Goal: Task Accomplishment & Management: Complete application form

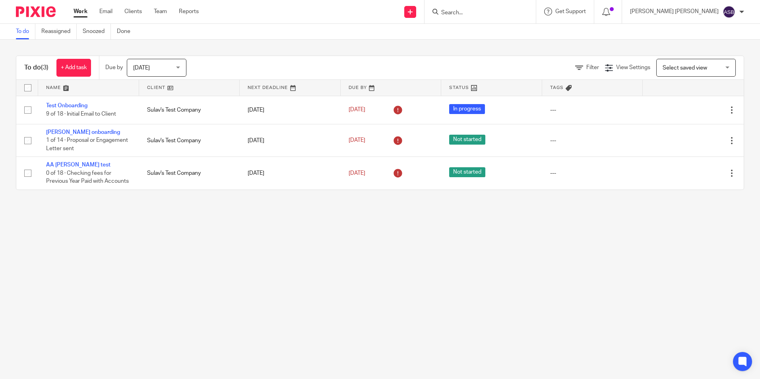
click at [424, 15] on div "Send new email Create task Add client" at bounding box center [410, 11] width 28 height 23
click at [413, 12] on icon at bounding box center [410, 12] width 5 height 5
click at [439, 47] on link "Create task" at bounding box center [431, 49] width 49 height 12
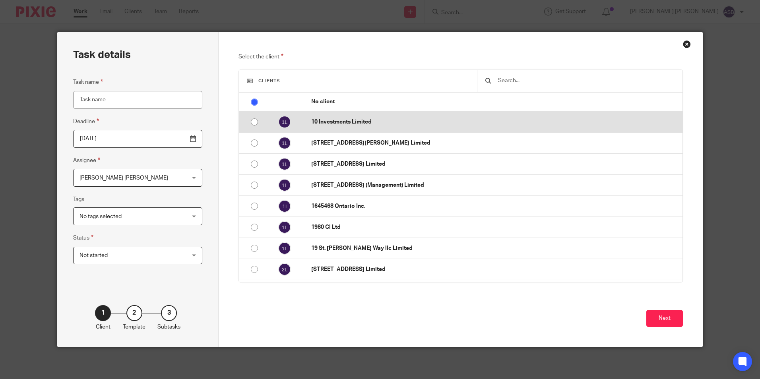
click at [351, 126] on td "10 Investments Limited" at bounding box center [492, 122] width 379 height 21
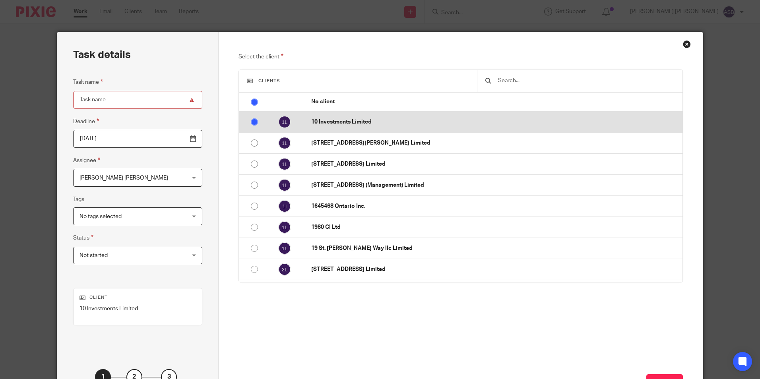
radio input "false"
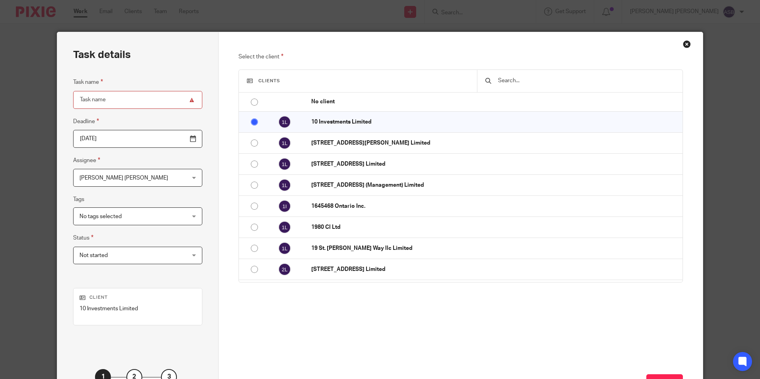
click at [306, 85] on div "Clients" at bounding box center [460, 81] width 443 height 23
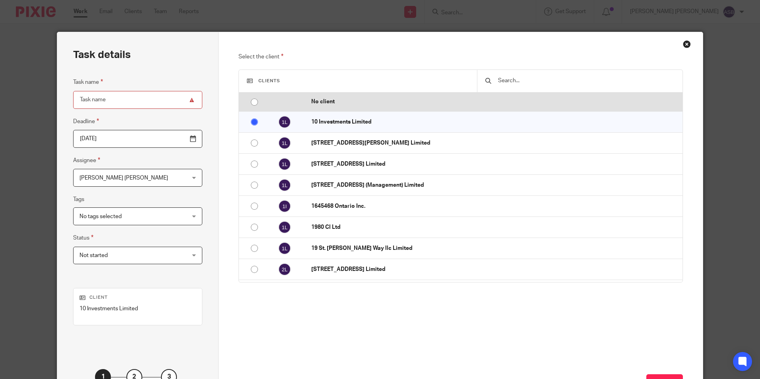
click at [256, 101] on input "radio" at bounding box center [254, 102] width 15 height 15
radio input "false"
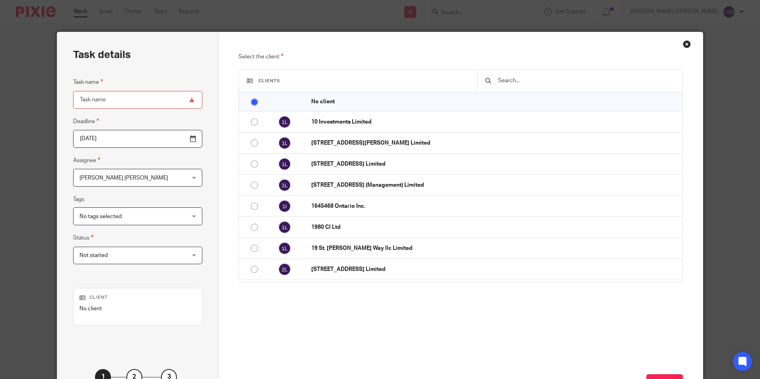
click at [518, 83] on input "text" at bounding box center [585, 80] width 177 height 9
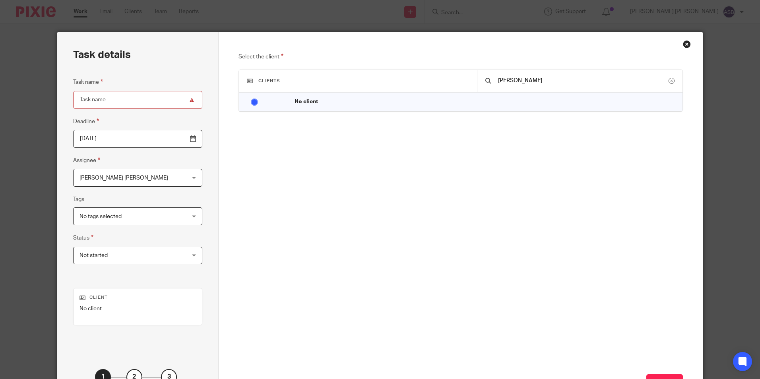
drag, startPoint x: 518, startPoint y: 83, endPoint x: 476, endPoint y: 79, distance: 42.0
click at [480, 79] on div "ashesh" at bounding box center [579, 81] width 205 height 22
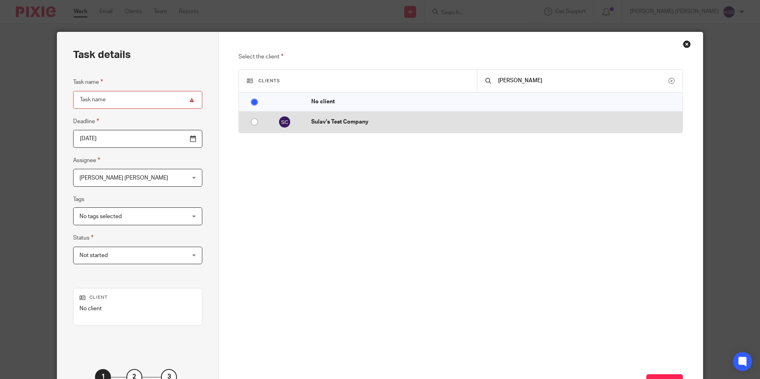
type input "[PERSON_NAME]"
click at [396, 124] on p "Sulav's Test Company" at bounding box center [494, 122] width 367 height 8
radio input "true"
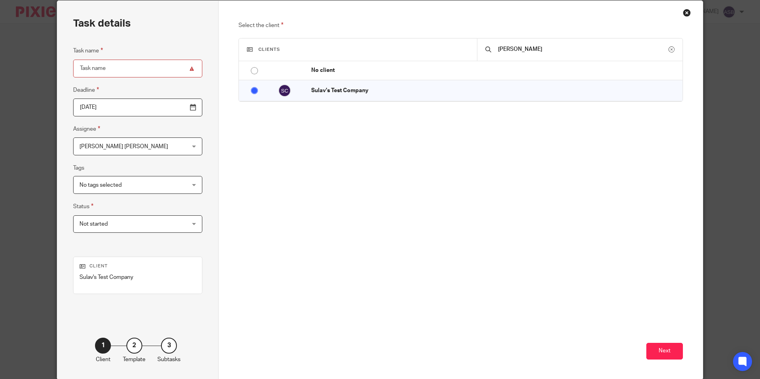
scroll to position [64, 0]
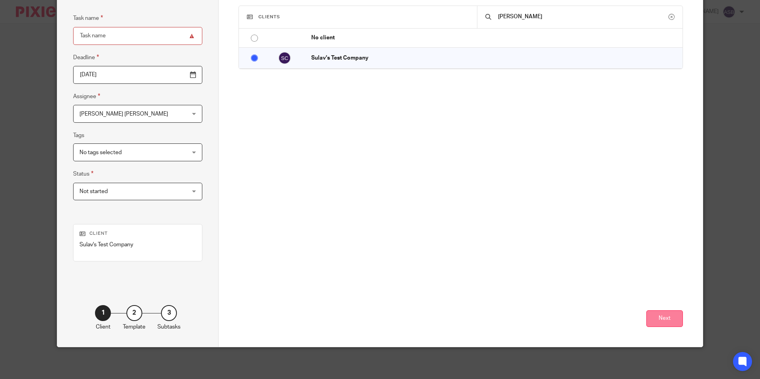
click at [669, 326] on button "Next" at bounding box center [664, 318] width 37 height 17
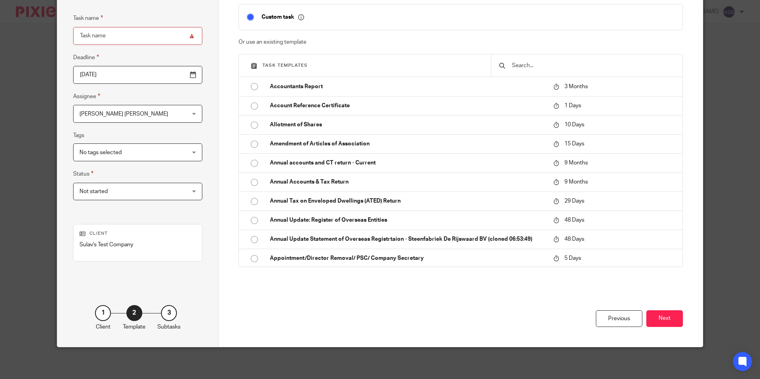
scroll to position [0, 0]
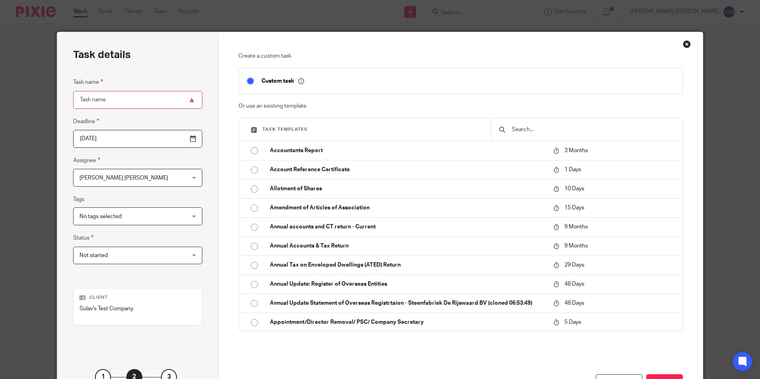
click at [512, 129] on input "text" at bounding box center [592, 129] width 163 height 9
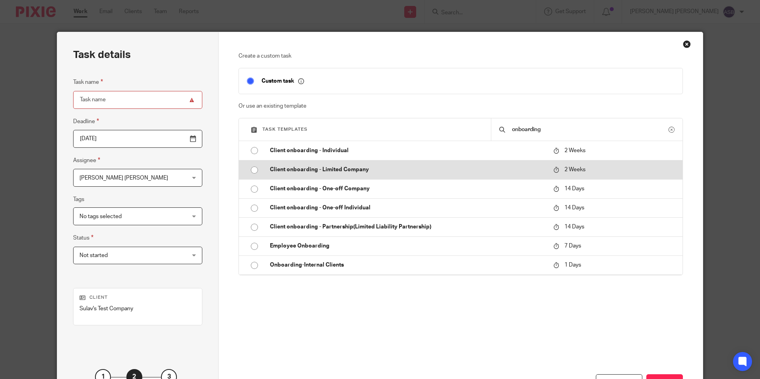
type input "onboarding"
click at [322, 165] on td "Client onboarding - Limited Company" at bounding box center [405, 169] width 287 height 19
type input "[DATE]"
type input "Client onboarding - Limited Company"
checkbox input "false"
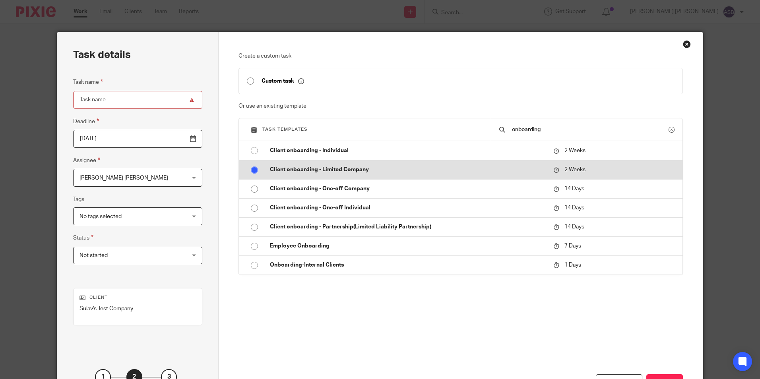
radio input "true"
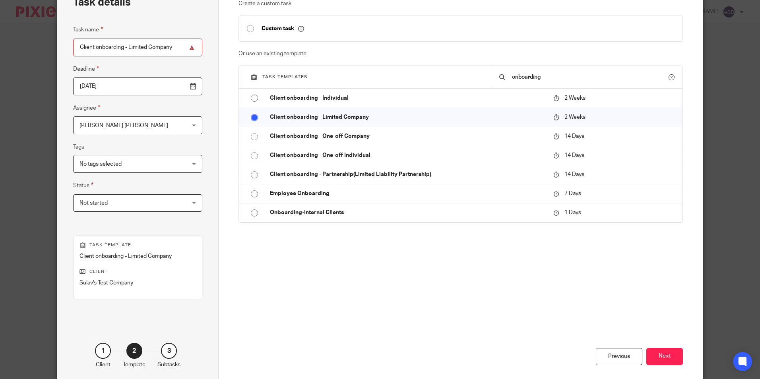
scroll to position [91, 0]
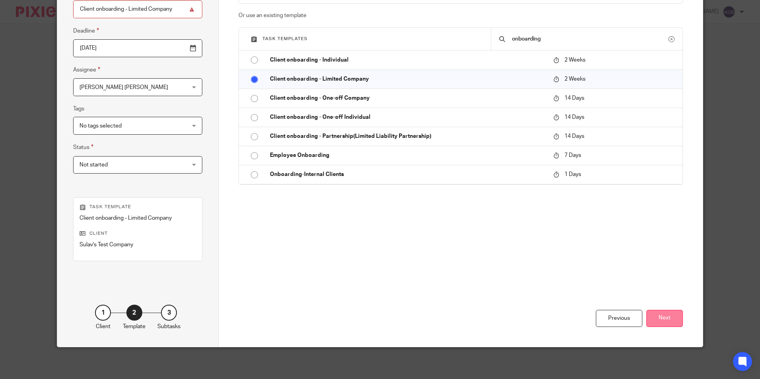
click at [679, 320] on button "Next" at bounding box center [664, 318] width 37 height 17
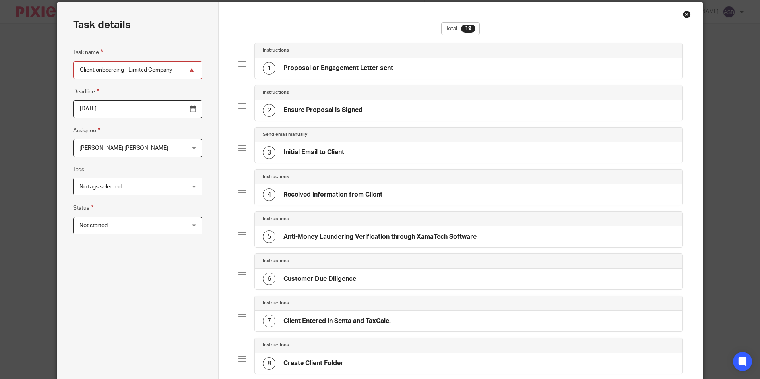
scroll to position [0, 0]
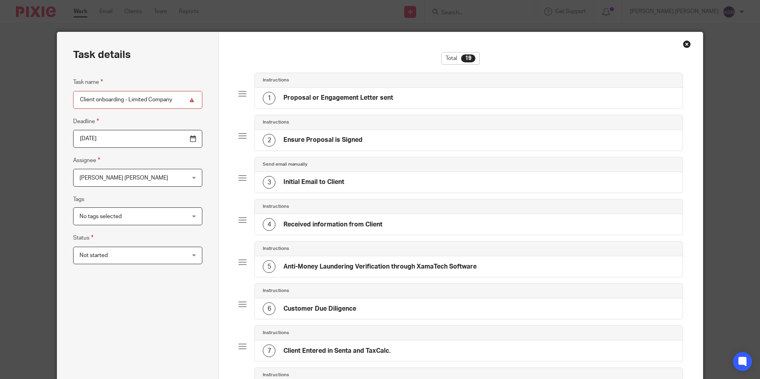
drag, startPoint x: 400, startPoint y: 97, endPoint x: 281, endPoint y: 101, distance: 118.9
click at [281, 101] on div "1 Proposal or Engagement Letter sent" at bounding box center [468, 98] width 427 height 21
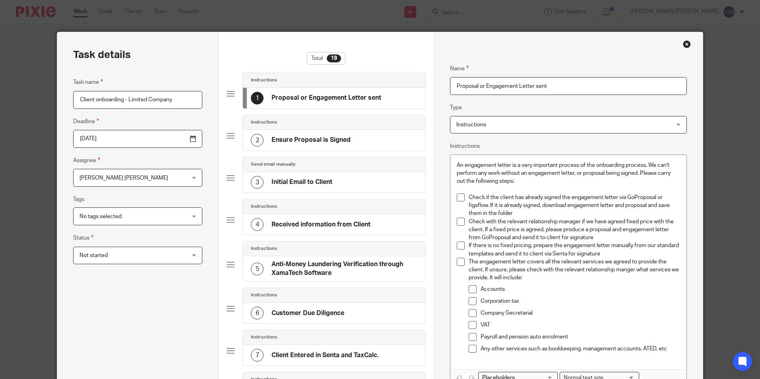
click at [415, 67] on div "Total 19" at bounding box center [326, 62] width 199 height 21
click at [655, 55] on fieldset "Name Proposal or Engagement Letter sent" at bounding box center [568, 73] width 236 height 43
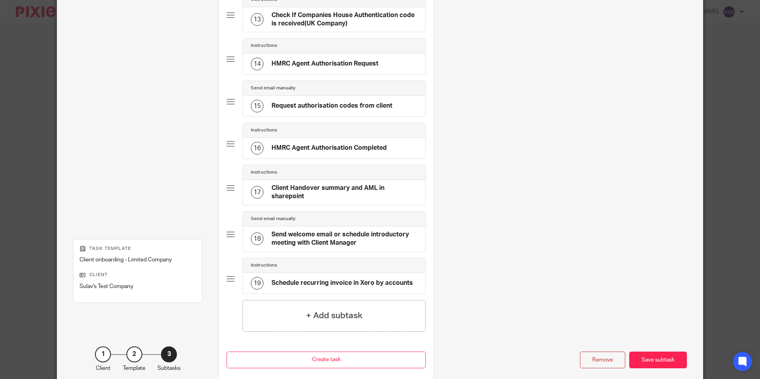
scroll to position [637, 0]
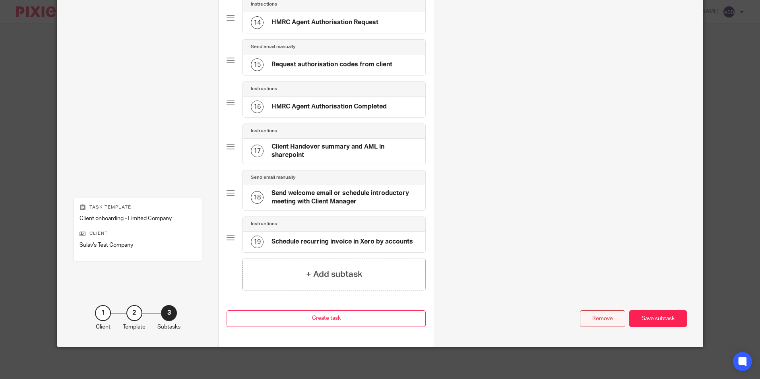
click at [603, 316] on div "Remove" at bounding box center [602, 318] width 45 height 17
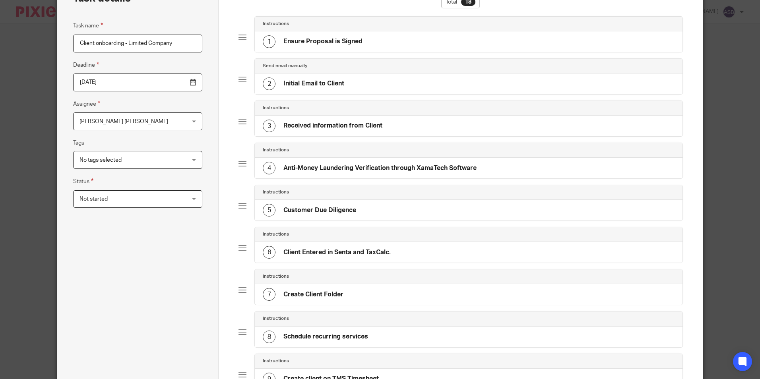
scroll to position [0, 0]
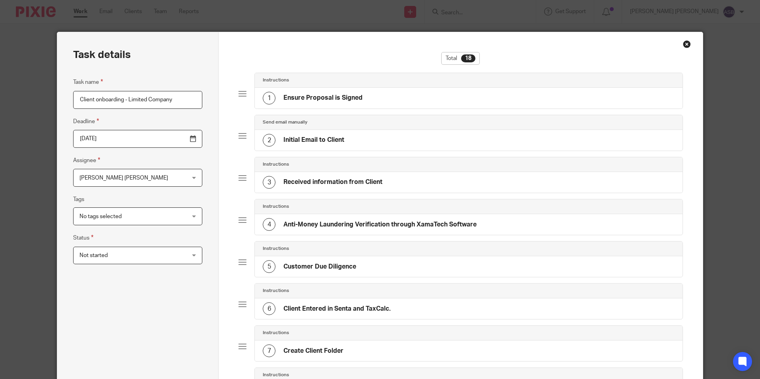
click at [684, 45] on div "Close this dialog window" at bounding box center [687, 44] width 8 height 8
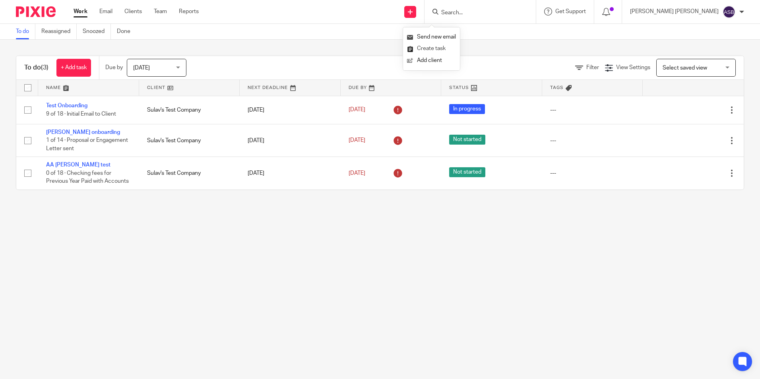
click at [432, 47] on link "Create task" at bounding box center [431, 49] width 49 height 12
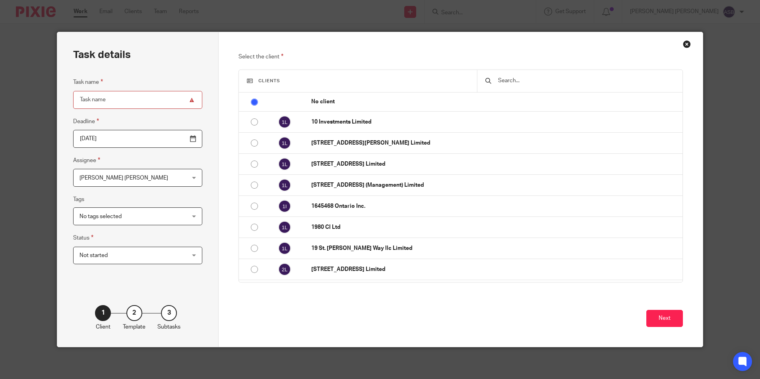
click at [509, 85] on input "text" at bounding box center [585, 80] width 177 height 9
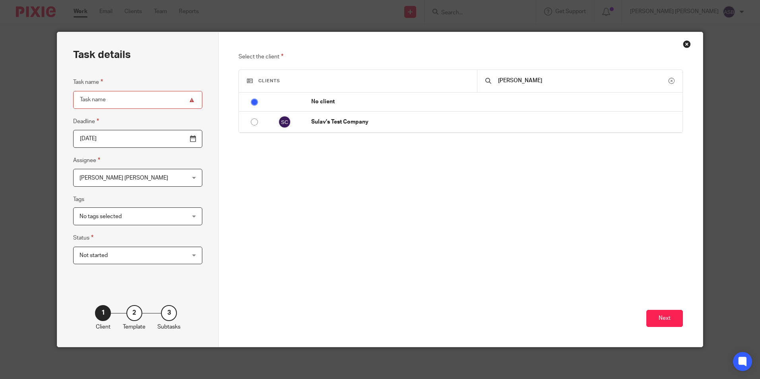
type input "[PERSON_NAME]"
click at [409, 136] on div "Select the client Clients sulav No client 10 Investments Limited 11 Turner Stre…" at bounding box center [460, 139] width 444 height 174
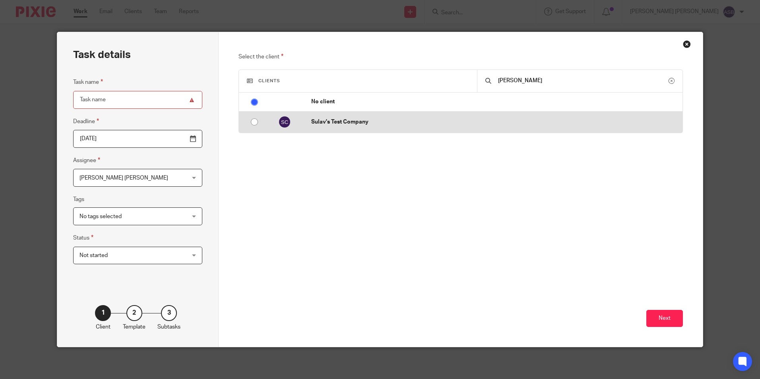
click at [391, 124] on p "Sulav's Test Company" at bounding box center [494, 122] width 367 height 8
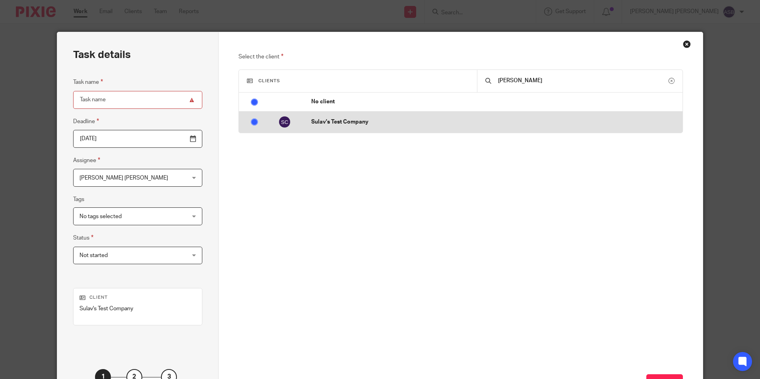
radio input "false"
radio input "true"
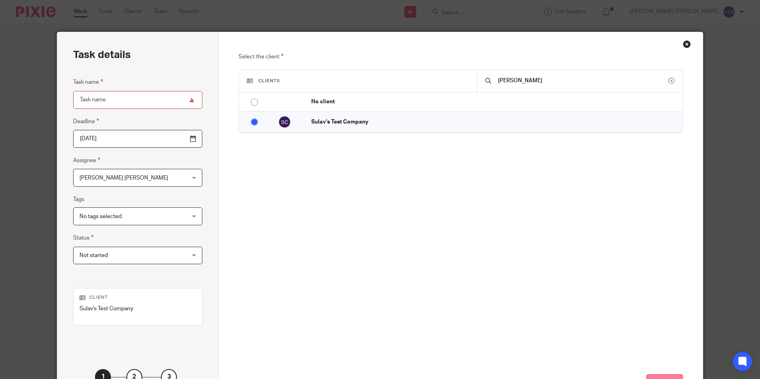
click at [659, 376] on button "Next" at bounding box center [664, 382] width 37 height 17
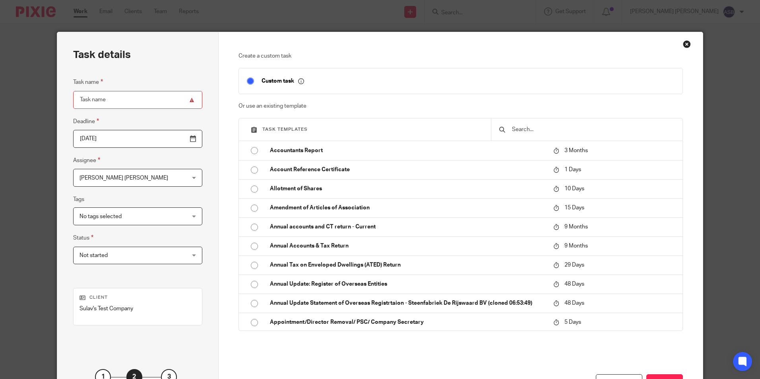
click at [547, 136] on div at bounding box center [587, 129] width 192 height 22
click at [533, 132] on input "text" at bounding box center [592, 129] width 163 height 9
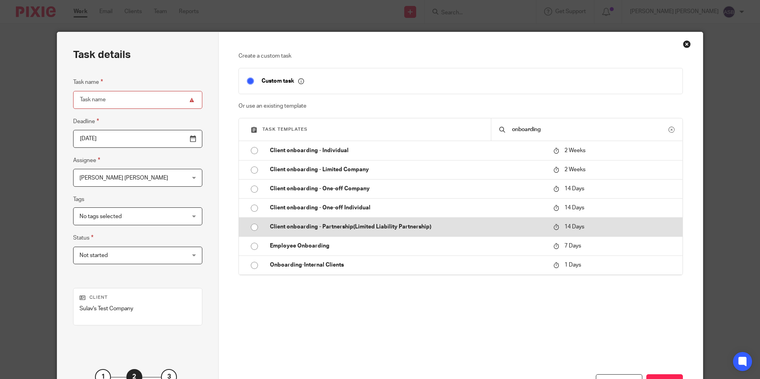
type input "onboarding"
click at [421, 229] on p "Client onboarding - Partnership(Limited Liability Partnership)" at bounding box center [407, 227] width 275 height 8
type input "[DATE]"
type input "Client onboarding - Partnership(Limited Liability Partnership)"
checkbox input "false"
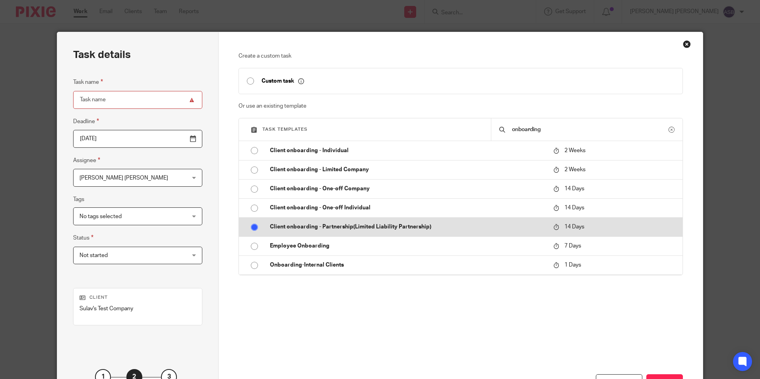
radio input "true"
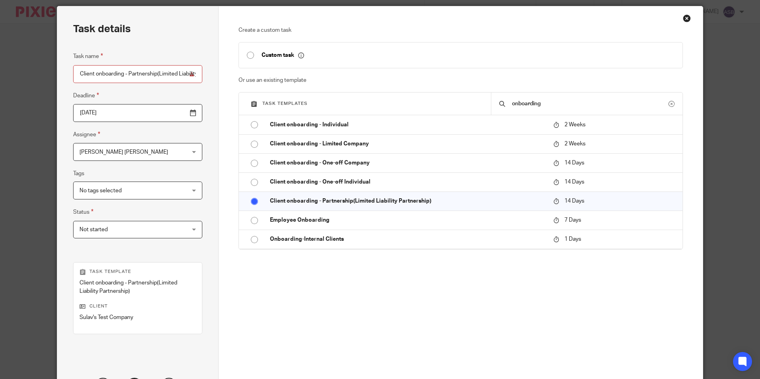
scroll to position [40, 0]
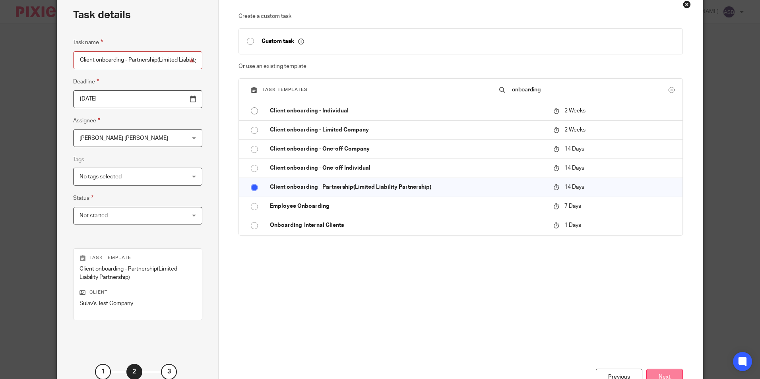
click at [670, 372] on button "Next" at bounding box center [664, 377] width 37 height 17
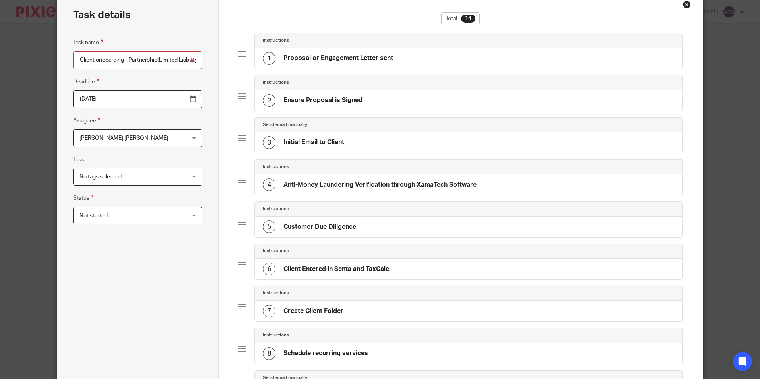
click at [683, 3] on div "Close this dialog window" at bounding box center [687, 4] width 8 height 8
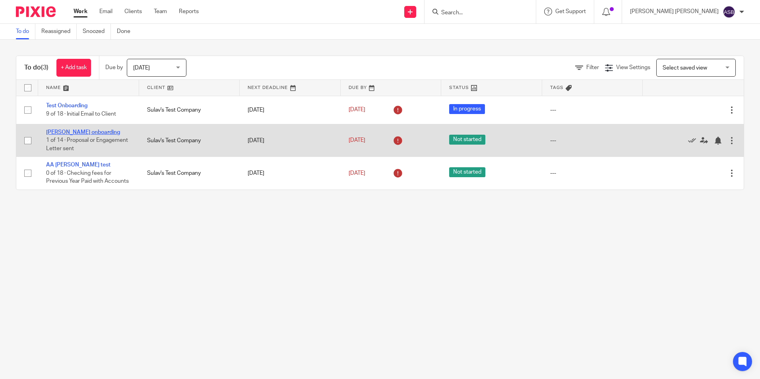
click at [88, 134] on link "[PERSON_NAME] onboarding" at bounding box center [83, 133] width 74 height 6
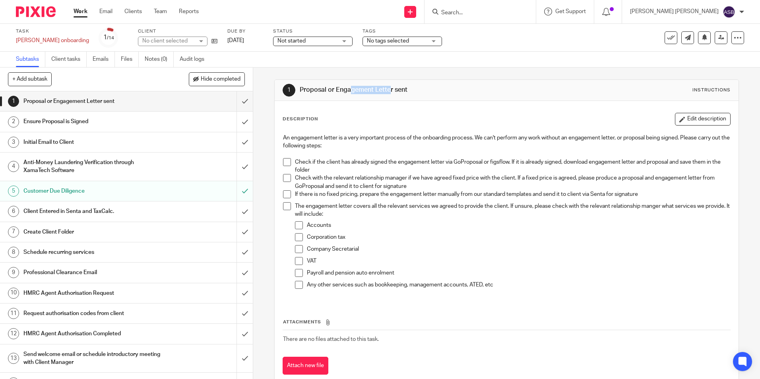
drag, startPoint x: 300, startPoint y: 92, endPoint x: 355, endPoint y: 89, distance: 54.5
click at [355, 89] on h1 "Proposal or Engagement Letter sent" at bounding box center [412, 90] width 224 height 8
drag, startPoint x: 355, startPoint y: 89, endPoint x: 416, endPoint y: 90, distance: 61.2
click at [416, 90] on h1 "Proposal or Engagement Letter sent" at bounding box center [412, 90] width 224 height 8
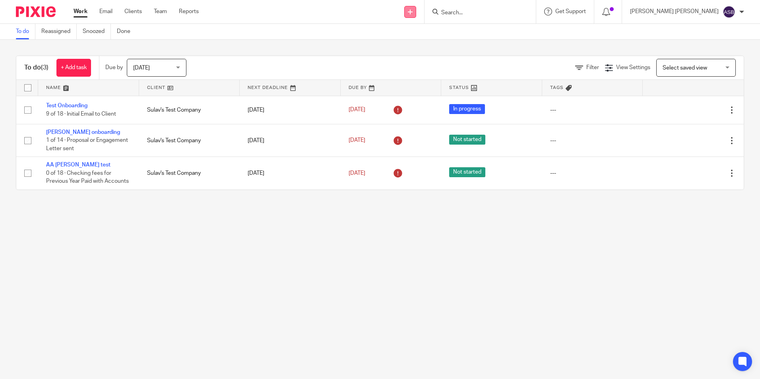
click at [413, 14] on icon at bounding box center [410, 12] width 5 height 5
click at [427, 50] on link "Create task" at bounding box center [431, 49] width 49 height 12
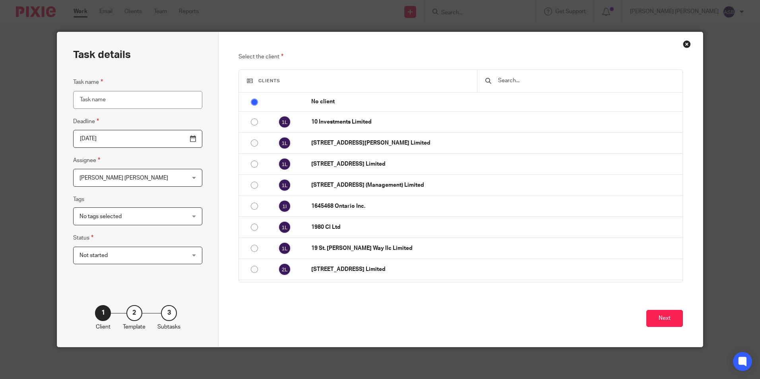
click at [500, 73] on div at bounding box center [579, 81] width 205 height 22
click at [505, 81] on input "text" at bounding box center [585, 80] width 177 height 9
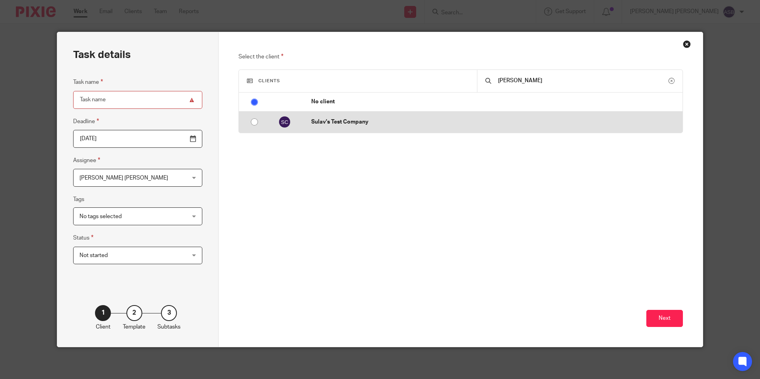
type input "[PERSON_NAME]"
click at [382, 119] on p "Sulav's Test Company" at bounding box center [494, 122] width 367 height 8
radio input "false"
radio input "true"
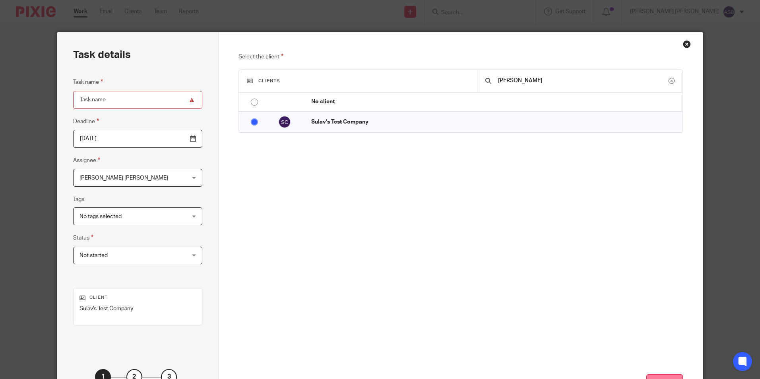
click at [664, 376] on button "Next" at bounding box center [664, 382] width 37 height 17
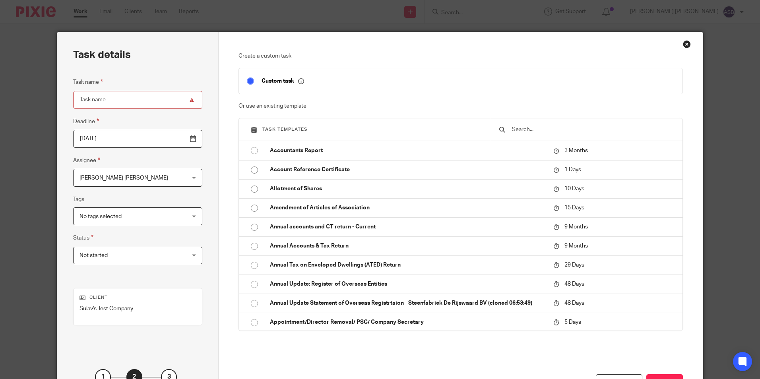
click at [550, 128] on input "text" at bounding box center [592, 129] width 163 height 9
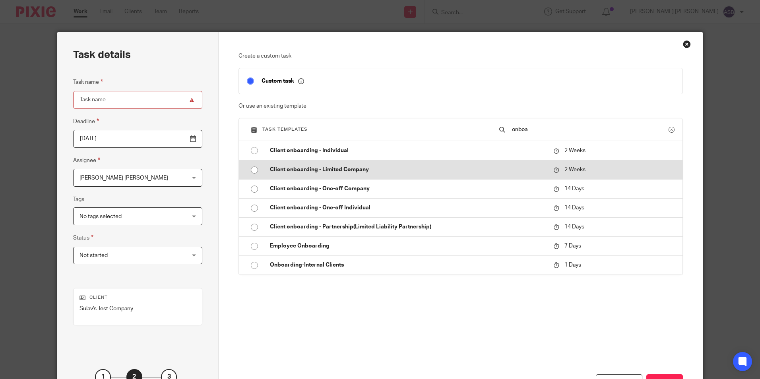
type input "onboa"
click at [349, 171] on p "Client onboarding - Limited Company" at bounding box center [407, 170] width 275 height 8
type input "[DATE]"
type input "Client onboarding - Limited Company"
checkbox input "false"
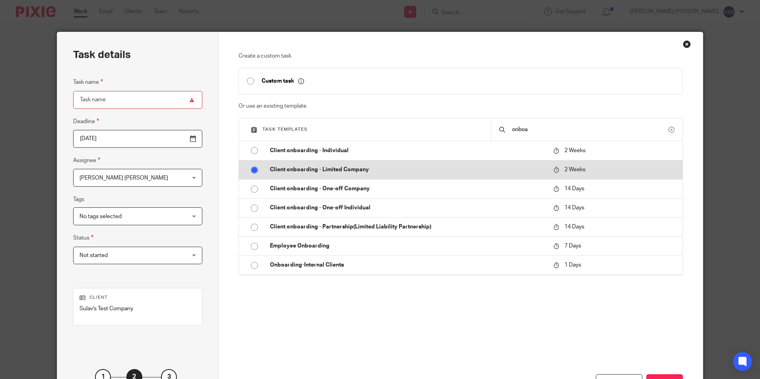
radio input "true"
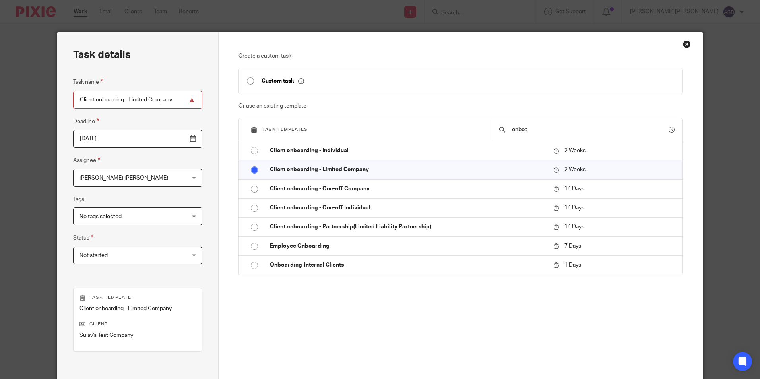
scroll to position [91, 0]
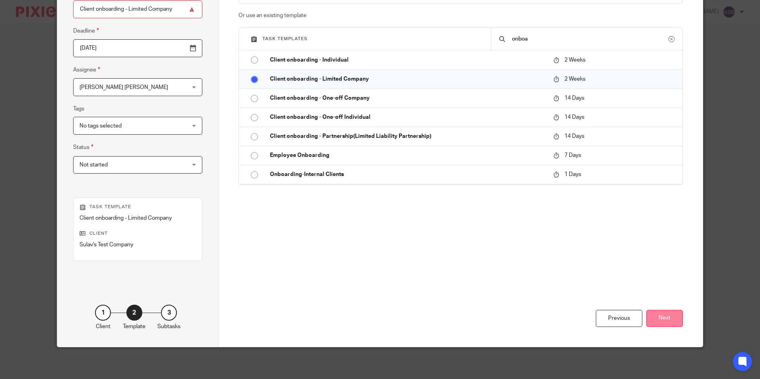
click at [661, 323] on button "Next" at bounding box center [664, 318] width 37 height 17
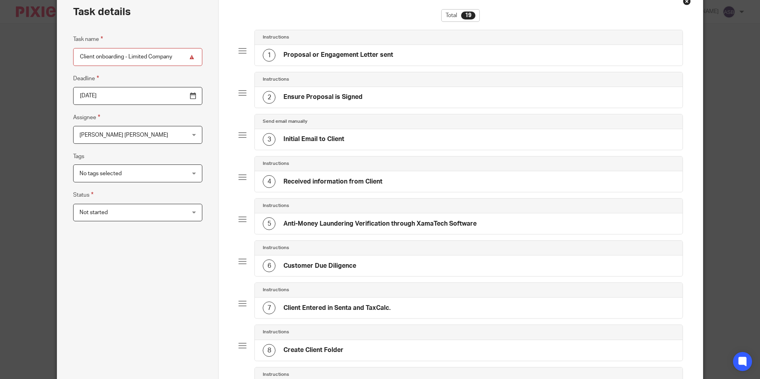
scroll to position [0, 0]
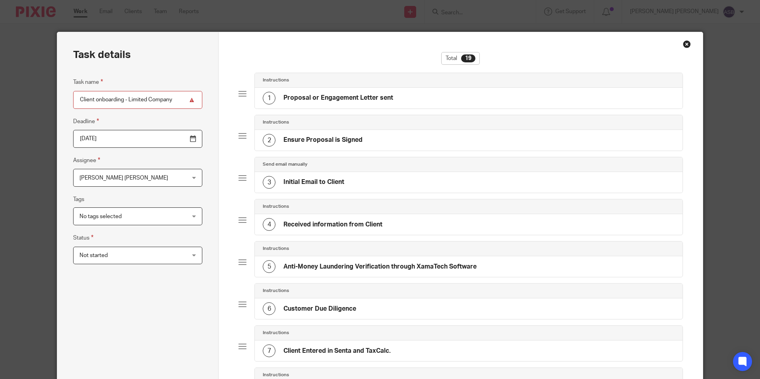
drag, startPoint x: 337, startPoint y: 185, endPoint x: 280, endPoint y: 184, distance: 57.2
click at [280, 184] on div "3 Initial Email to Client" at bounding box center [468, 182] width 427 height 21
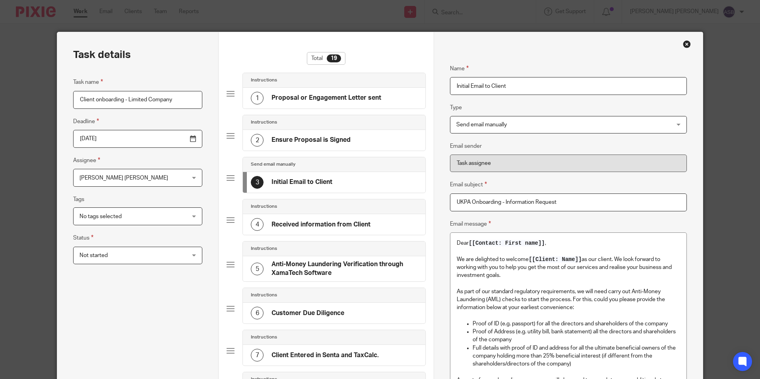
copy h4 "Initial Email to Client"
drag, startPoint x: 375, startPoint y: 223, endPoint x: 271, endPoint y: 227, distance: 104.2
click at [271, 227] on div "4 Received information from Client" at bounding box center [334, 224] width 182 height 21
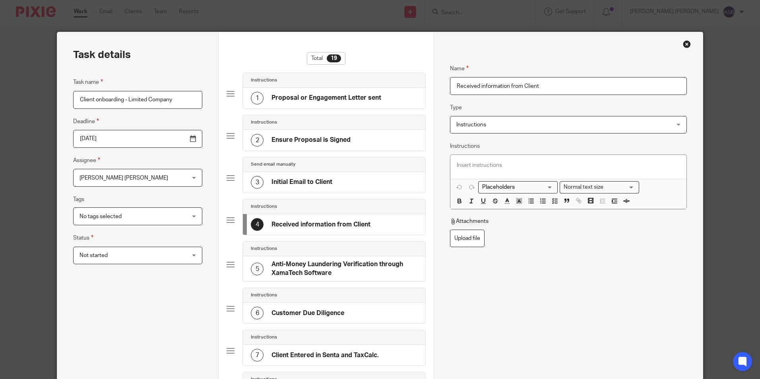
drag, startPoint x: 336, startPoint y: 271, endPoint x: 269, endPoint y: 266, distance: 67.4
click at [271, 266] on h4 "Anti-Money Laundering Verification through XamaTech Software" at bounding box center [344, 268] width 146 height 17
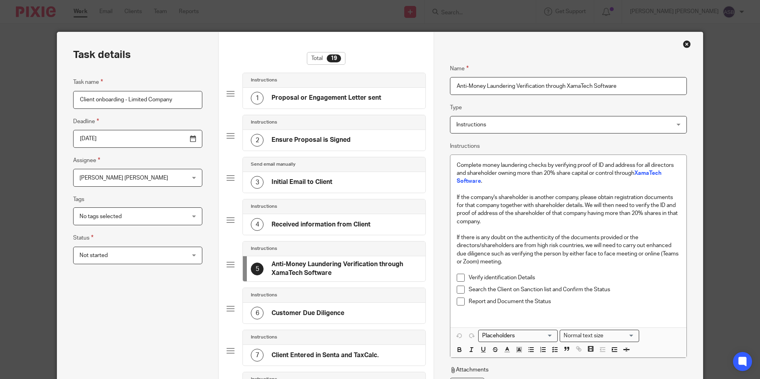
copy h4 "Anti-Money Laundering Verification through XamaTech Software"
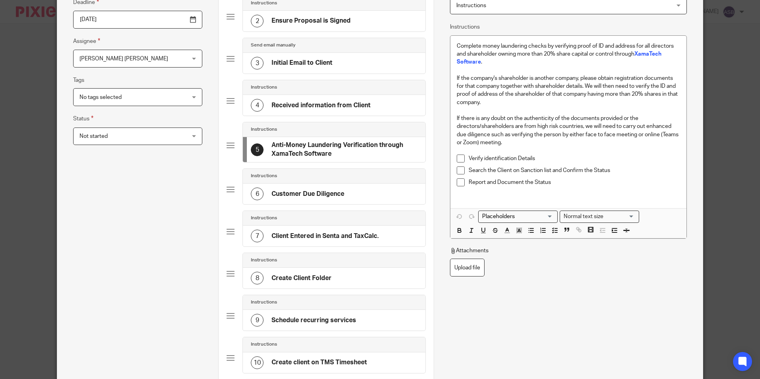
drag, startPoint x: 344, startPoint y: 197, endPoint x: 269, endPoint y: 198, distance: 74.7
click at [269, 198] on div "6 Customer Due Diligence" at bounding box center [334, 194] width 182 height 21
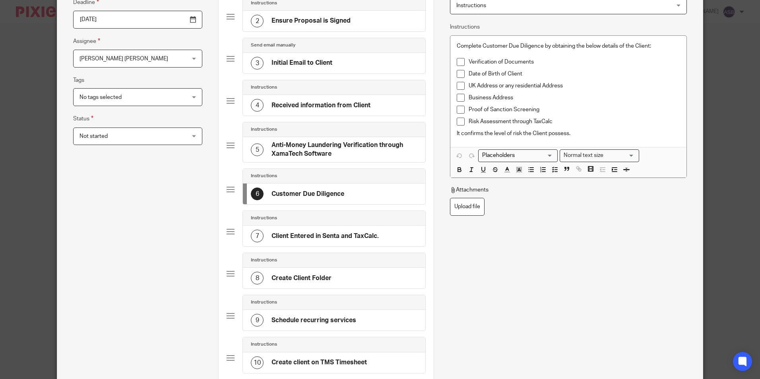
copy h4 "Customer Due Diligence"
drag, startPoint x: 331, startPoint y: 279, endPoint x: 289, endPoint y: 280, distance: 42.1
click at [289, 280] on div "8 Create Client Folder" at bounding box center [334, 278] width 182 height 21
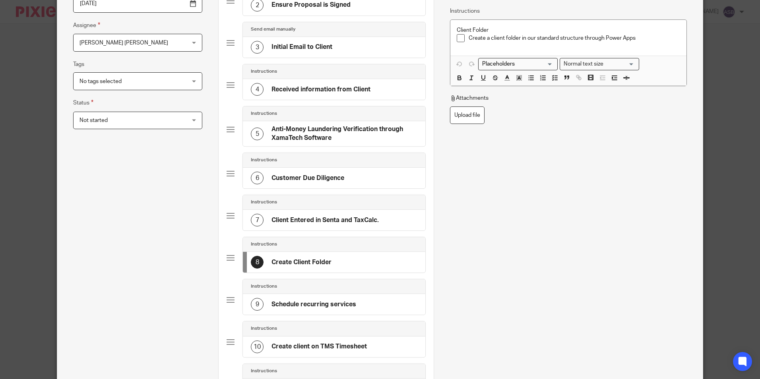
scroll to position [159, 0]
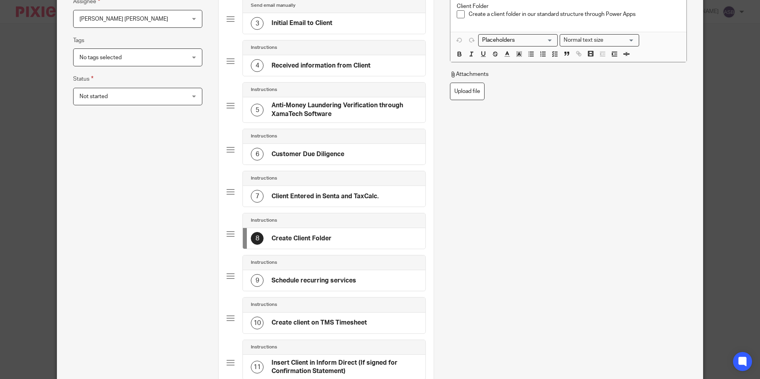
click at [474, 250] on div "Name Create Client Folder Type Instructions Instructions Instructions Send auto…" at bounding box center [568, 172] width 236 height 559
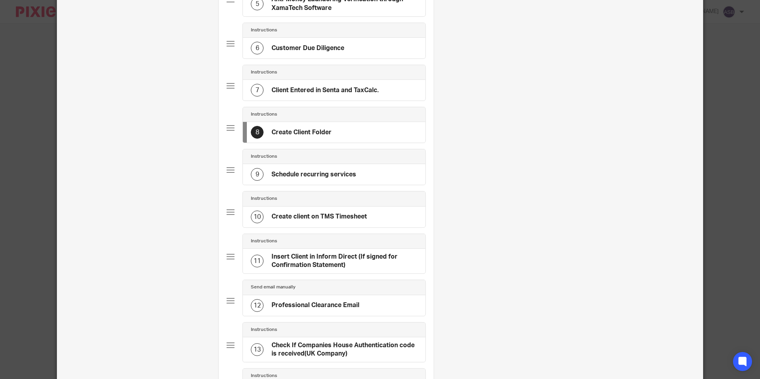
scroll to position [278, 0]
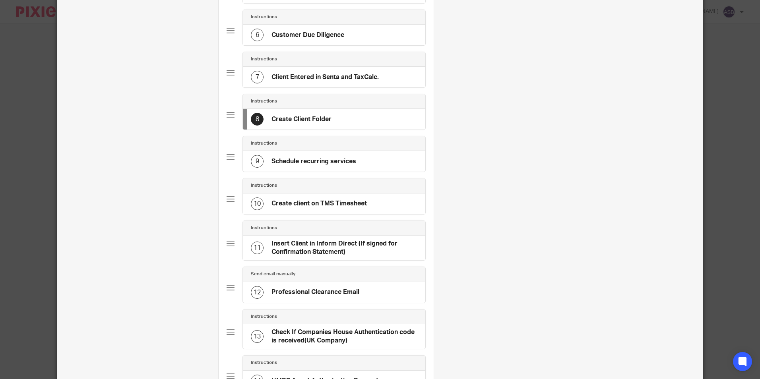
drag, startPoint x: 363, startPoint y: 292, endPoint x: 270, endPoint y: 291, distance: 93.4
click at [270, 291] on div "12 Professional Clearance Email" at bounding box center [334, 292] width 182 height 21
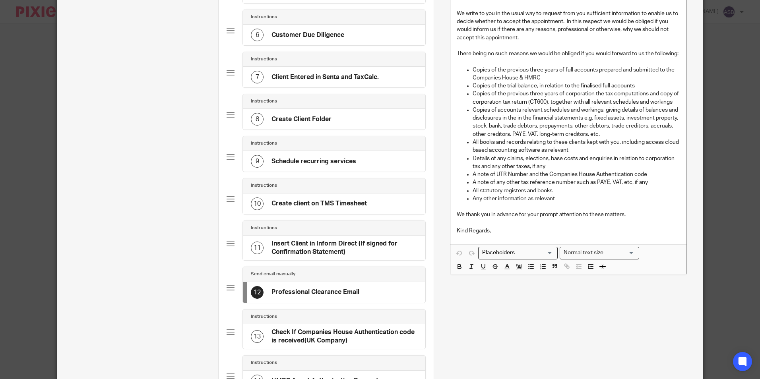
copy h4 "Professional Clearance Email"
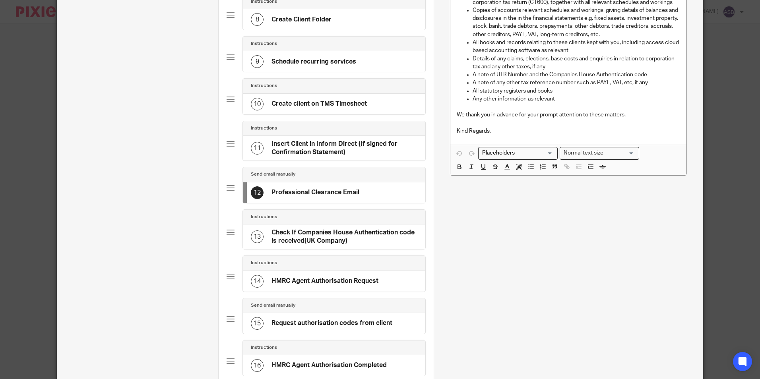
scroll to position [358, 0]
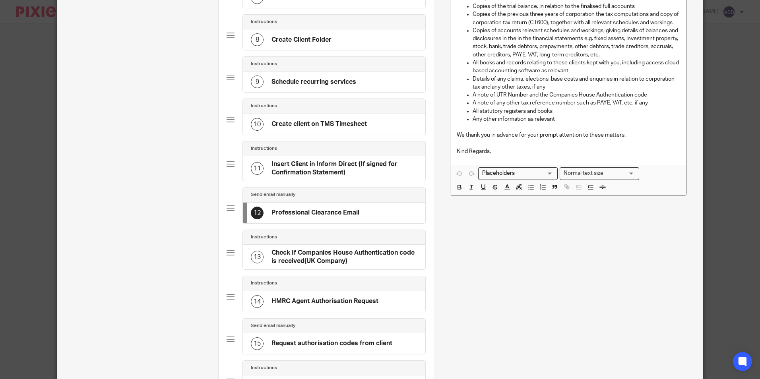
drag, startPoint x: 343, startPoint y: 39, endPoint x: 269, endPoint y: 44, distance: 74.1
click at [269, 44] on div "8 Create Client Folder" at bounding box center [334, 39] width 182 height 21
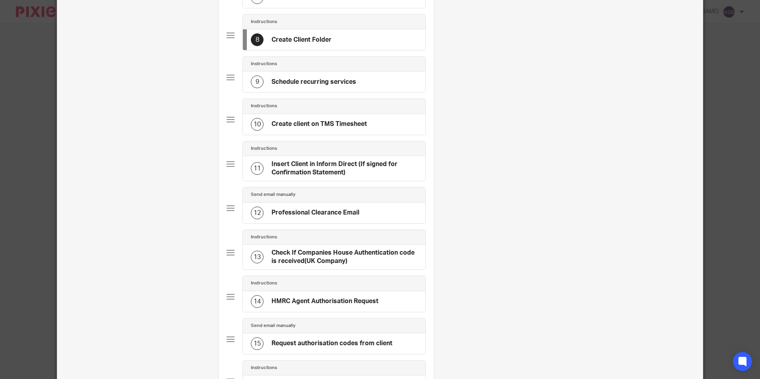
copy h4 "Create Client Folder"
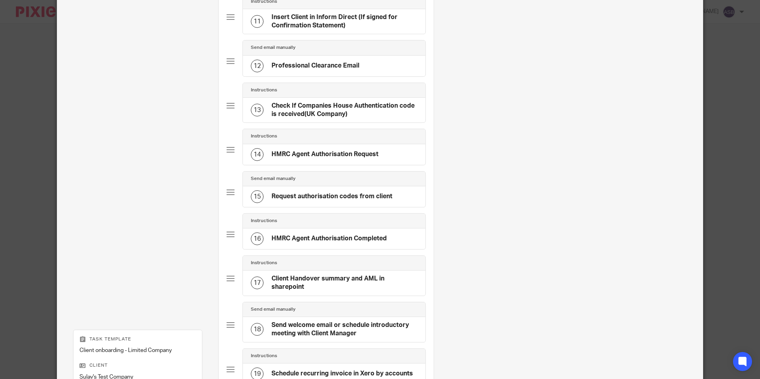
scroll to position [517, 0]
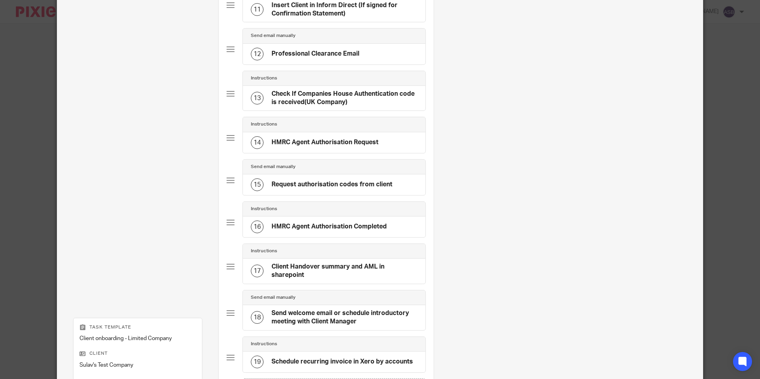
drag, startPoint x: 381, startPoint y: 141, endPoint x: 269, endPoint y: 144, distance: 111.3
click at [269, 144] on div "14 HMRC Agent Authorisation Request" at bounding box center [334, 142] width 182 height 21
copy h4 "HMRC Agent Authorisation Request"
drag, startPoint x: 391, startPoint y: 183, endPoint x: 269, endPoint y: 186, distance: 122.1
click at [269, 186] on div "15 Request authorisation codes from client" at bounding box center [334, 184] width 182 height 21
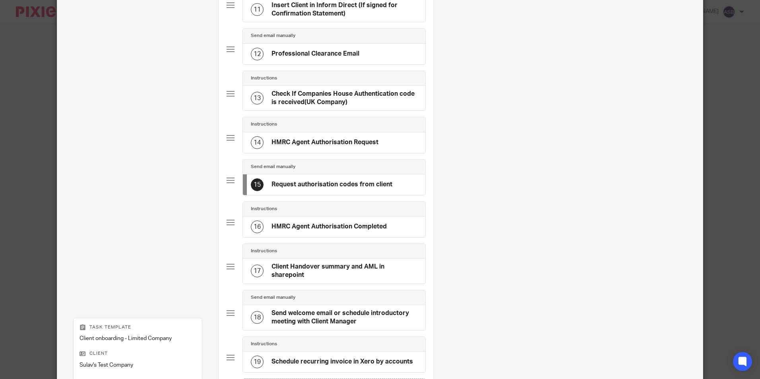
copy h4 "Request authorisation codes from client"
drag, startPoint x: 366, startPoint y: 232, endPoint x: 270, endPoint y: 229, distance: 96.2
click at [270, 229] on div "16 HMRC Agent Authorisation Completed" at bounding box center [334, 227] width 182 height 21
copy h4 "HMRC Agent Authorisation Completed"
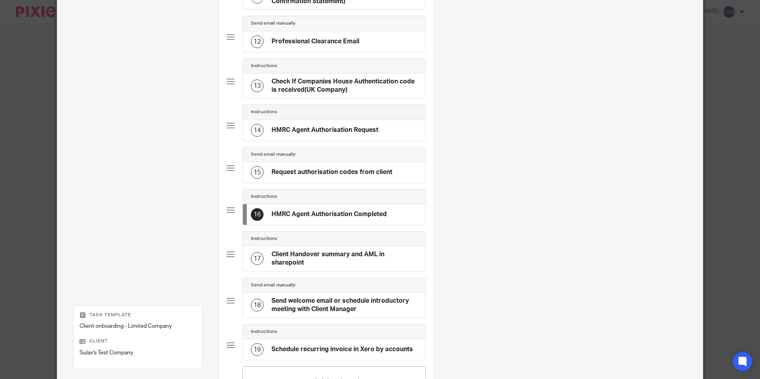
scroll to position [596, 0]
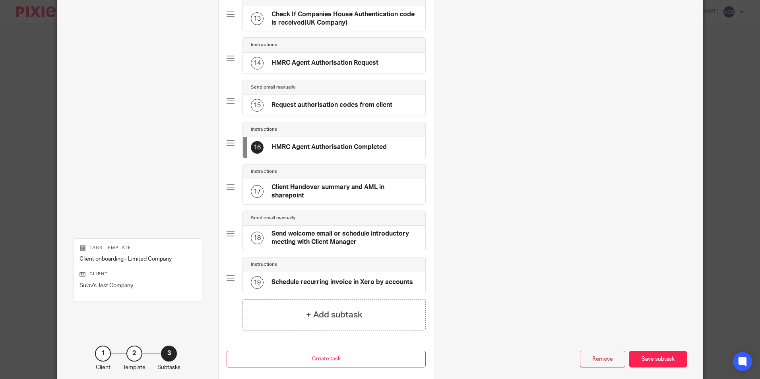
drag, startPoint x: 413, startPoint y: 283, endPoint x: 270, endPoint y: 288, distance: 143.5
click at [270, 288] on div "19 Schedule recurring invoice in Xero by accounts" at bounding box center [334, 282] width 182 height 21
copy h4 "Schedule recurring invoice in Xero by accounts"
